Goal: Find specific page/section: Find specific page/section

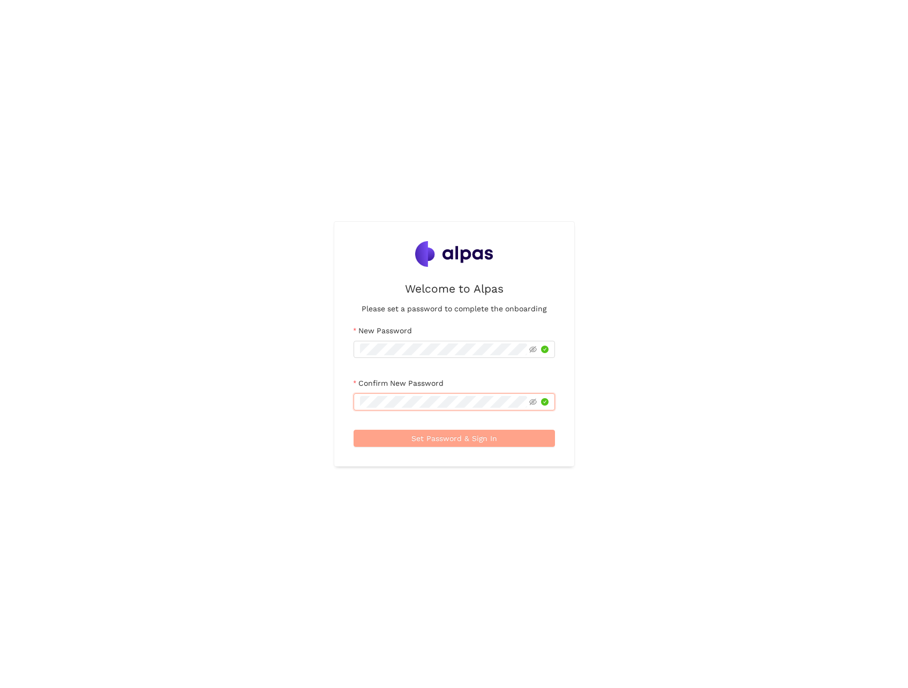
click at [467, 383] on span "Set Password & Sign In" at bounding box center [455, 438] width 86 height 12
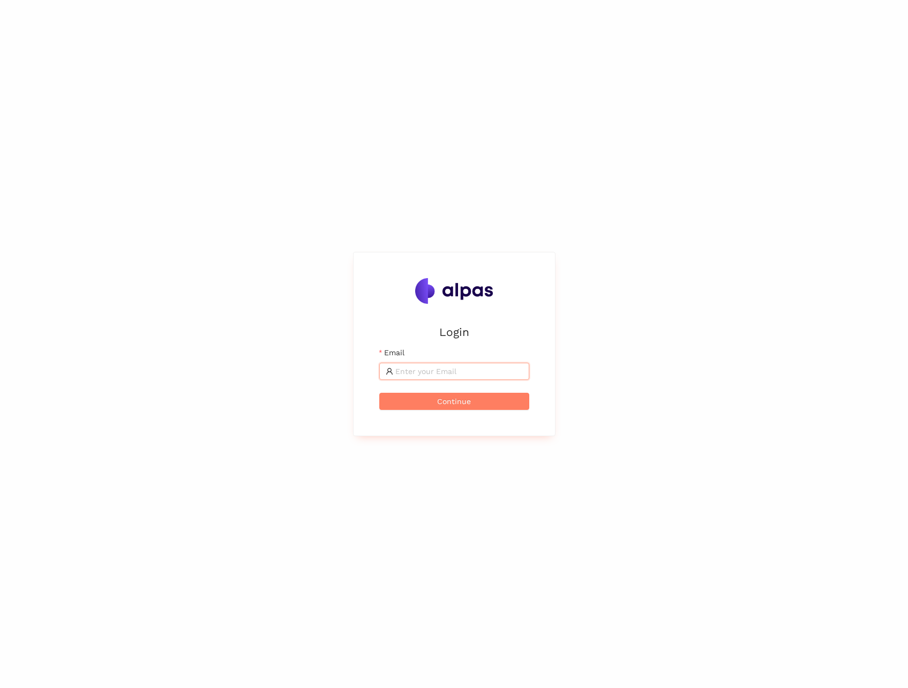
click at [417, 370] on input "Email" at bounding box center [459, 371] width 128 height 12
type input "[EMAIL_ADDRESS][PERSON_NAME][DOMAIN_NAME]"
click at [461, 397] on span "Continue" at bounding box center [454, 401] width 34 height 12
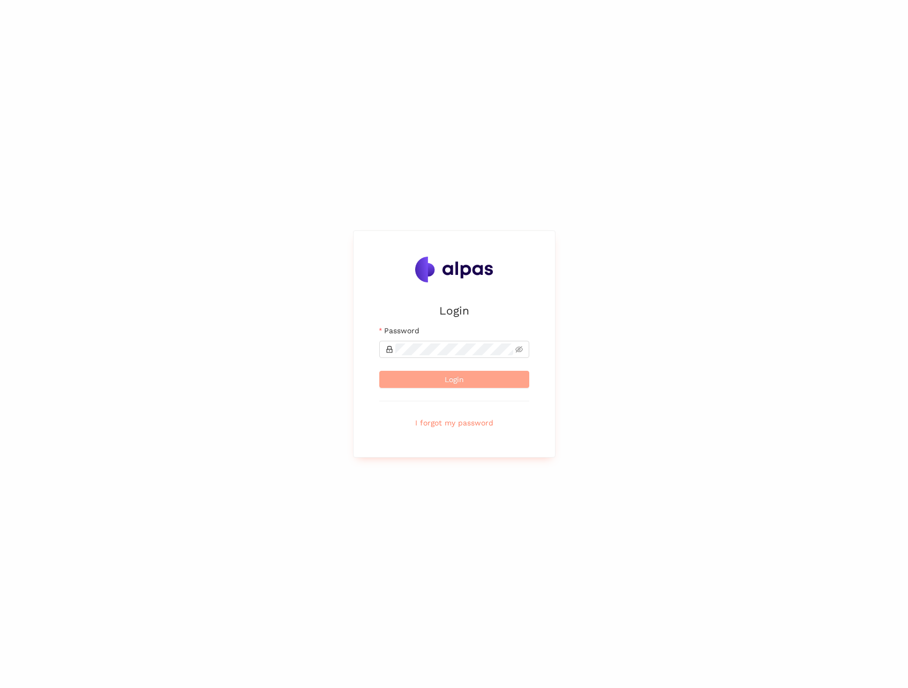
click at [458, 377] on span "Login" at bounding box center [454, 380] width 19 height 12
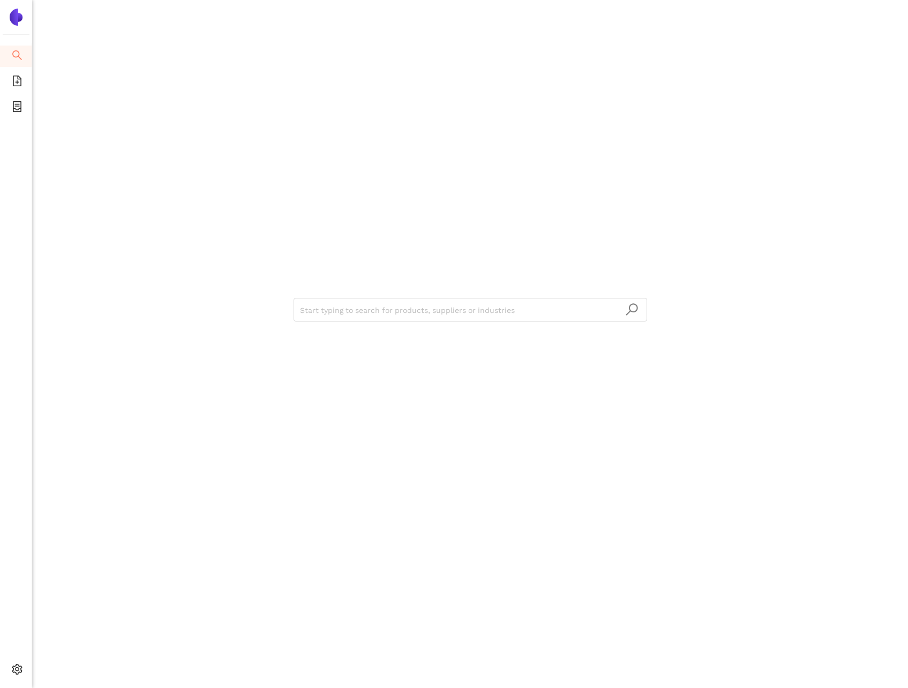
click at [617, 184] on div "Start typing to search for products, suppliers or industries" at bounding box center [470, 308] width 643 height 617
click at [17, 54] on icon "search" at bounding box center [17, 55] width 11 height 11
click at [18, 82] on icon "file-add" at bounding box center [17, 81] width 9 height 11
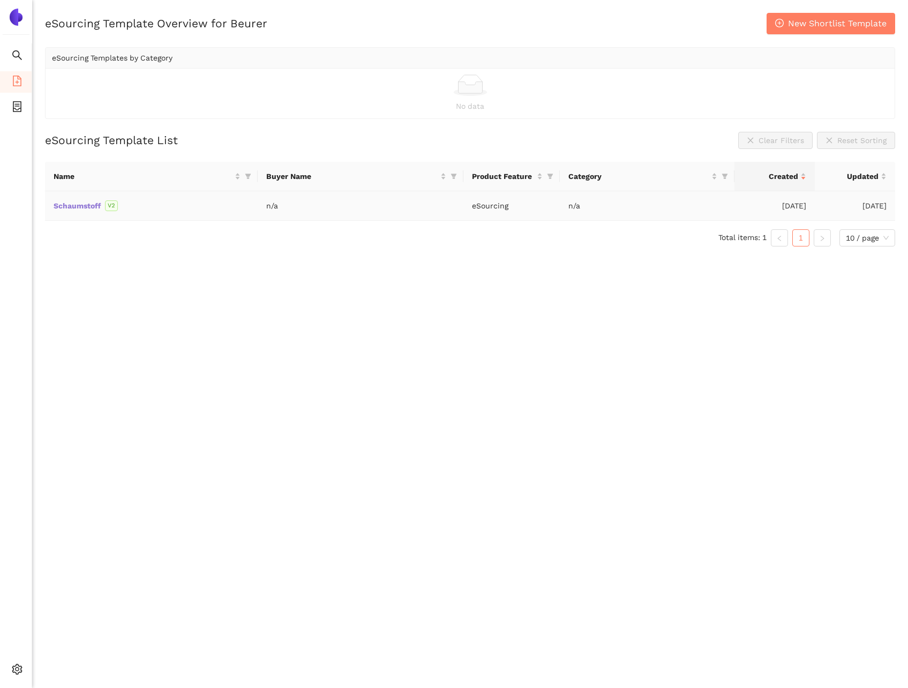
click at [0, 0] on link "Schaumstoff" at bounding box center [0, 0] width 0 height 0
